Goal: Check status: Check status

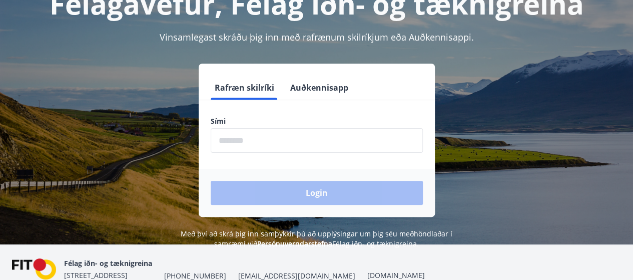
scroll to position [100, 0]
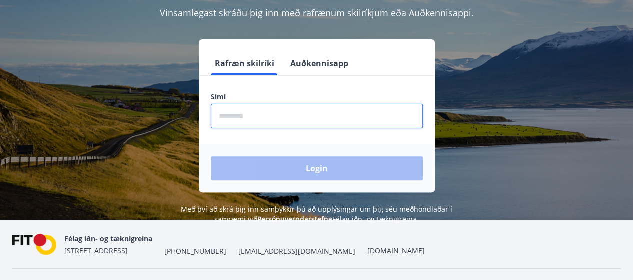
click at [253, 122] on input "phone" at bounding box center [317, 116] width 212 height 25
type input "********"
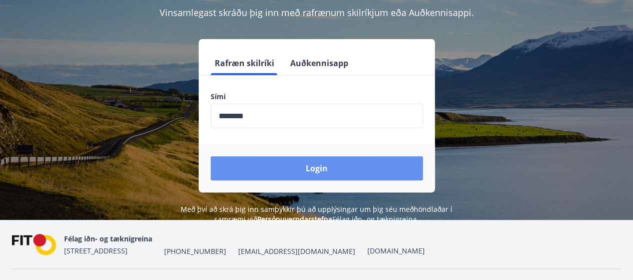
click at [329, 170] on button "Login" at bounding box center [317, 168] width 212 height 24
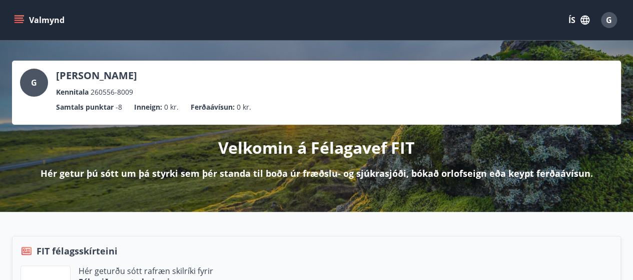
click at [42, 17] on button "Valmynd" at bounding box center [40, 20] width 57 height 18
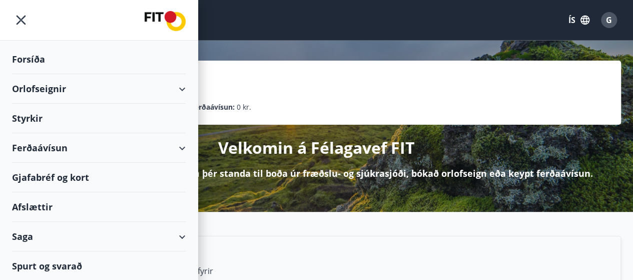
click at [181, 232] on div "Saga" at bounding box center [99, 237] width 174 height 30
click at [25, 233] on div "Saga" at bounding box center [99, 237] width 174 height 30
click at [182, 234] on div "Saga" at bounding box center [99, 237] width 174 height 30
click at [19, 231] on div "Saga" at bounding box center [99, 237] width 174 height 30
click at [182, 231] on div "Saga" at bounding box center [99, 237] width 174 height 30
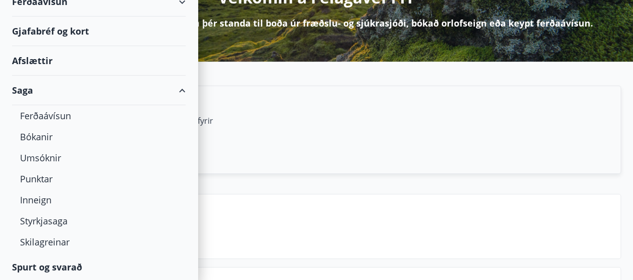
scroll to position [96, 0]
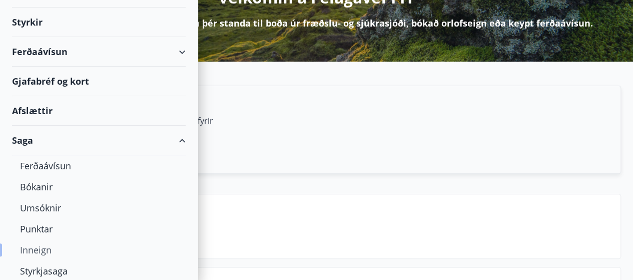
click at [37, 248] on div "Inneign" at bounding box center [99, 249] width 158 height 21
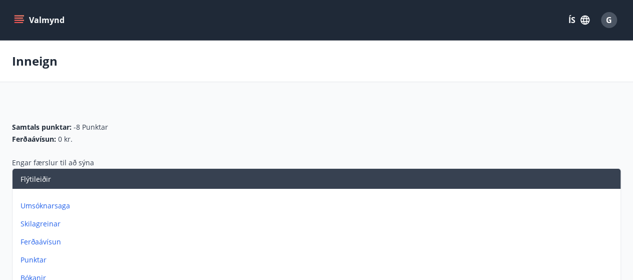
click at [47, 18] on button "Valmynd" at bounding box center [40, 20] width 57 height 18
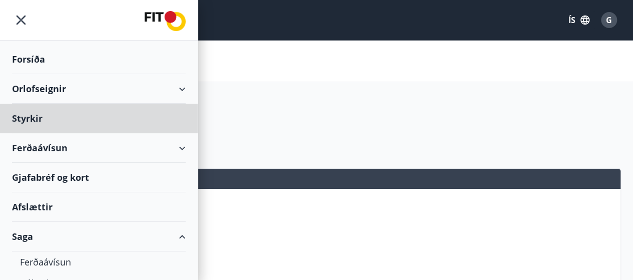
click at [24, 58] on div "Forsíða" at bounding box center [99, 60] width 174 height 30
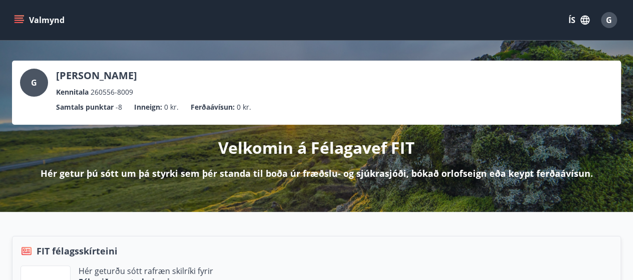
click at [20, 17] on icon "menu" at bounding box center [19, 20] width 10 height 10
click at [317, 38] on div "Valmynd ÍS G" at bounding box center [316, 20] width 633 height 40
click at [21, 18] on icon "menu" at bounding box center [19, 18] width 9 height 1
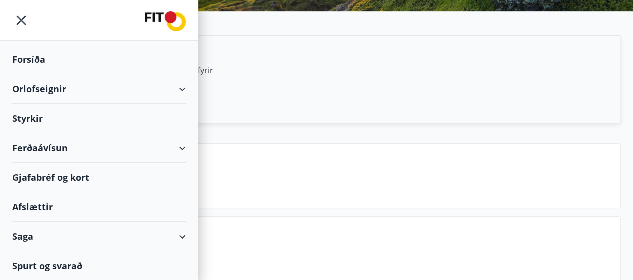
scroll to position [250, 0]
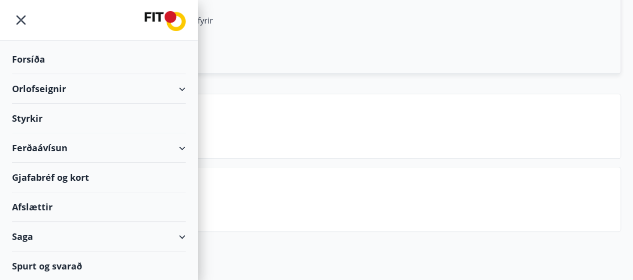
click at [58, 19] on div at bounding box center [99, 20] width 198 height 41
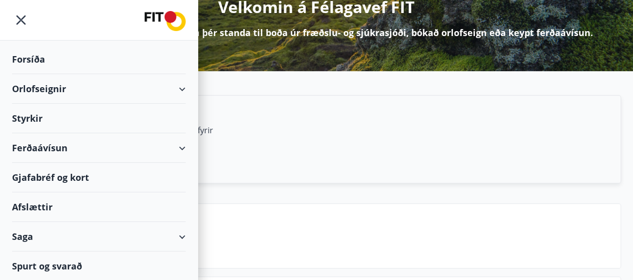
scroll to position [150, 0]
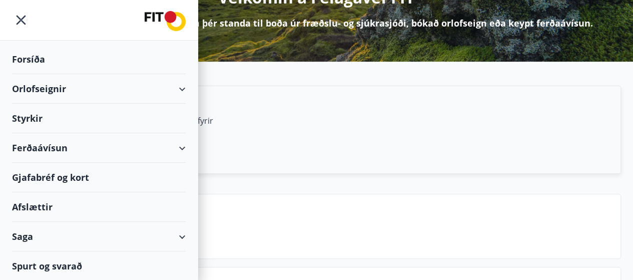
click at [183, 233] on div "Saga" at bounding box center [99, 237] width 174 height 30
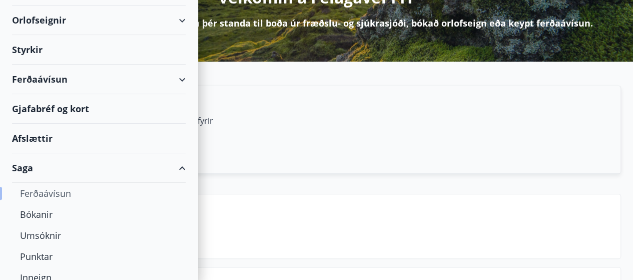
scroll to position [100, 0]
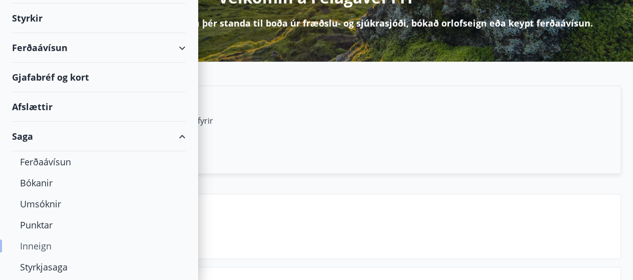
click at [37, 241] on div "Inneign" at bounding box center [99, 245] width 158 height 21
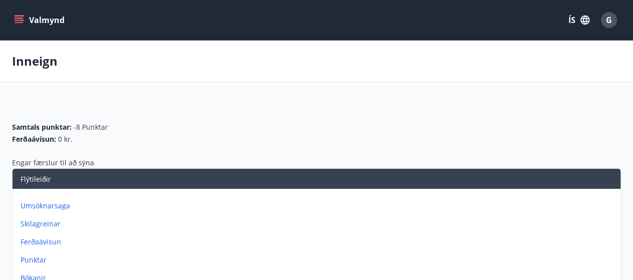
scroll to position [50, 0]
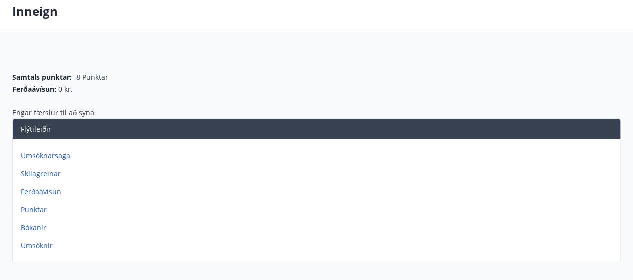
click at [42, 153] on p "Umsóknarsaga" at bounding box center [319, 156] width 596 height 10
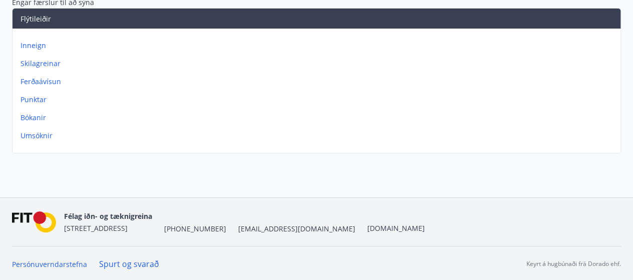
scroll to position [40, 0]
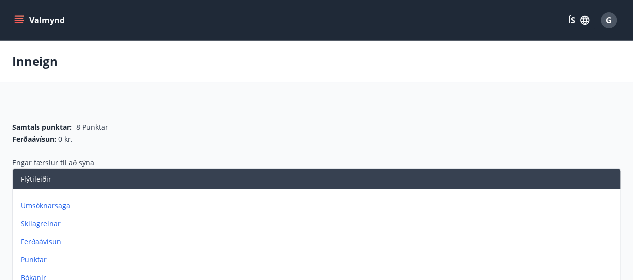
click at [41, 202] on p "Umsóknarsaga" at bounding box center [319, 206] width 596 height 10
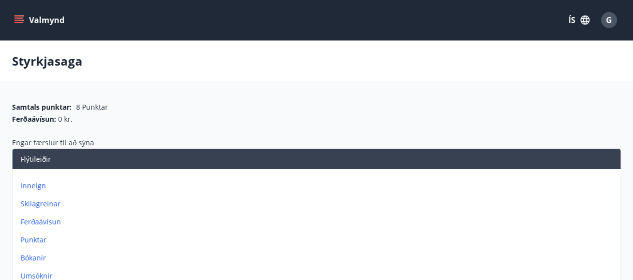
click at [37, 201] on p "Skilagreinar" at bounding box center [319, 204] width 596 height 10
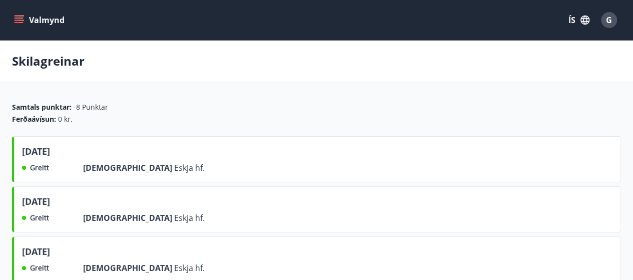
click at [23, 17] on icon "menu" at bounding box center [19, 20] width 10 height 10
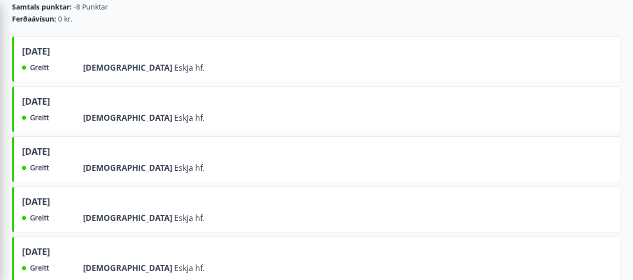
click at [381, 147] on div "september 2024 Greitt Frá Eskja hf." at bounding box center [316, 159] width 609 height 46
